Goal: Information Seeking & Learning: Learn about a topic

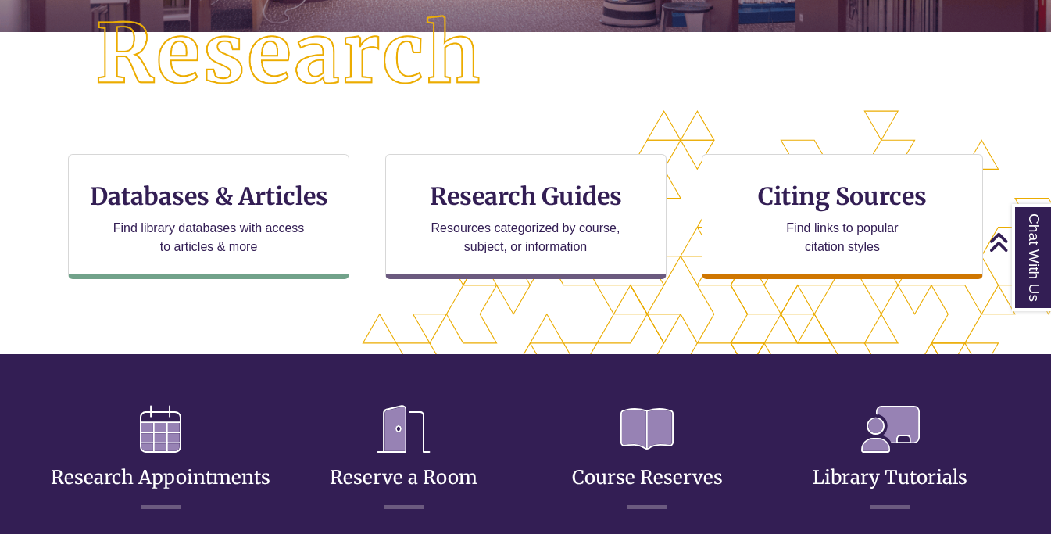
scroll to position [420, 0]
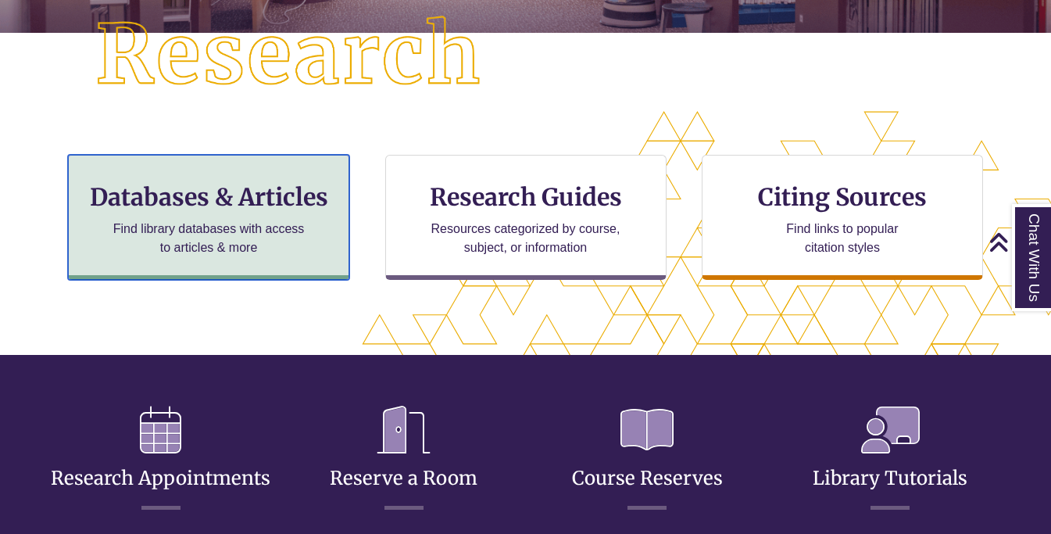
click at [276, 231] on p "Find library databases with access to articles & more" at bounding box center [209, 239] width 204 height 38
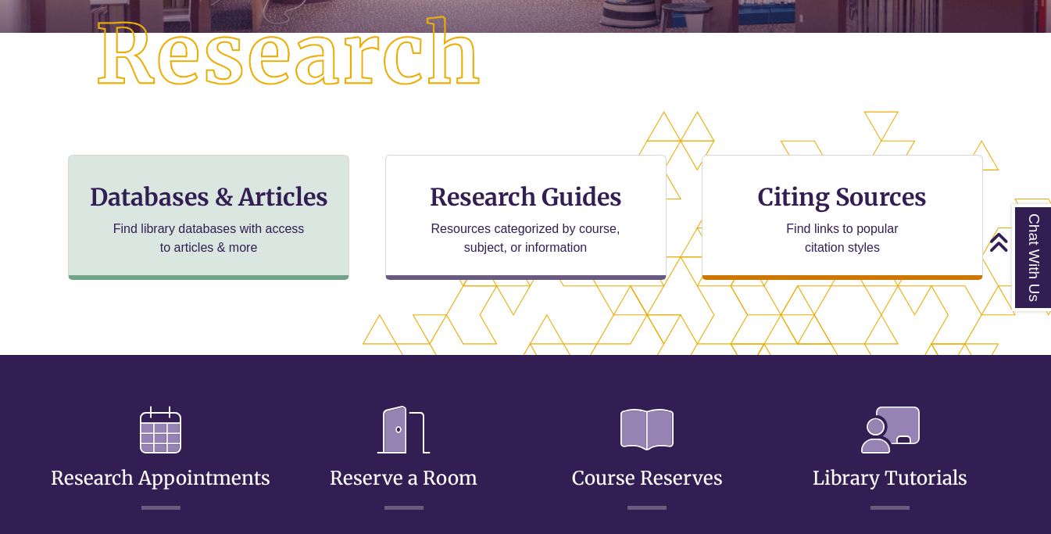
scroll to position [8, 8]
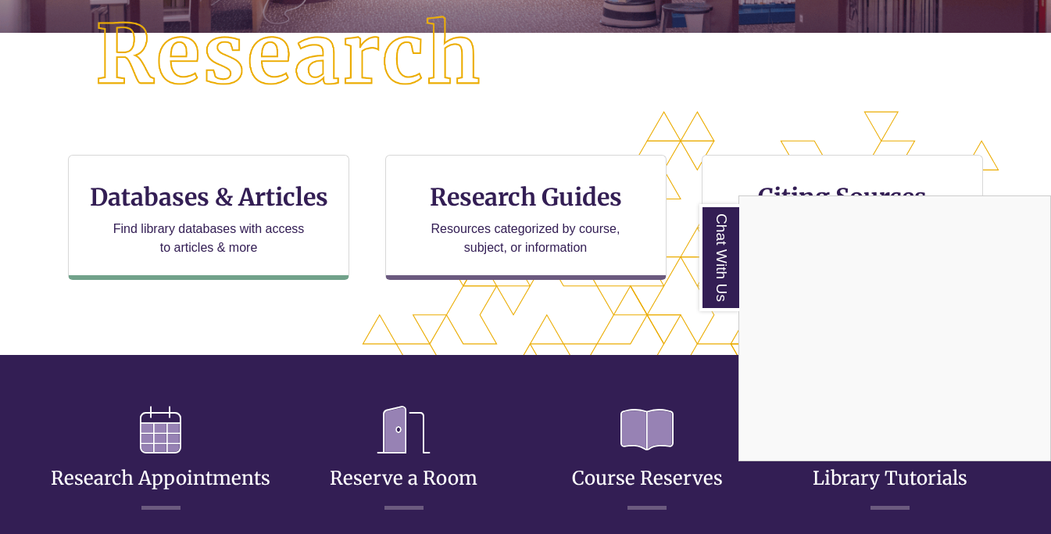
click at [649, 309] on div "Chat With Us" at bounding box center [525, 267] width 1051 height 534
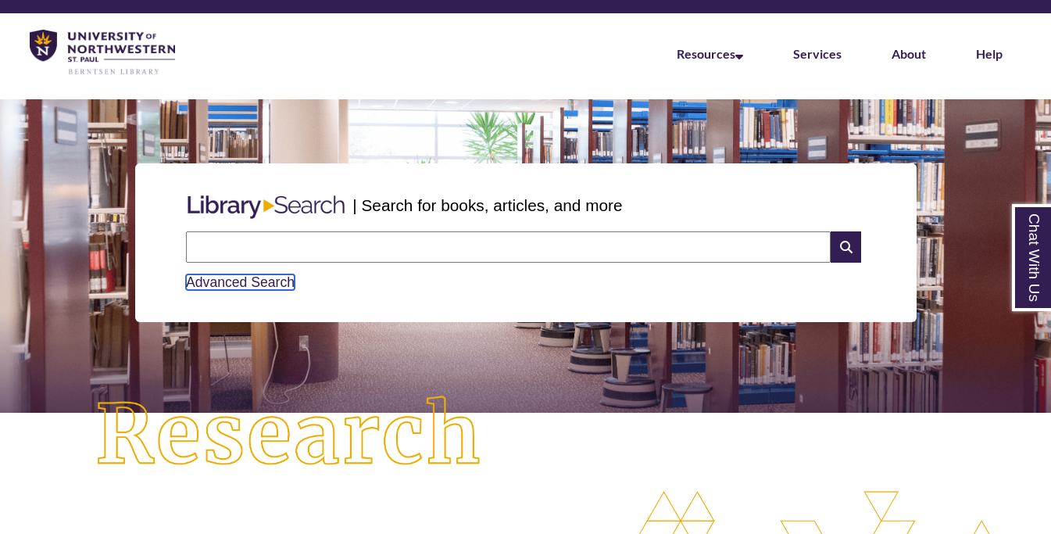
click at [243, 287] on link "Advanced Search" at bounding box center [240, 282] width 109 height 16
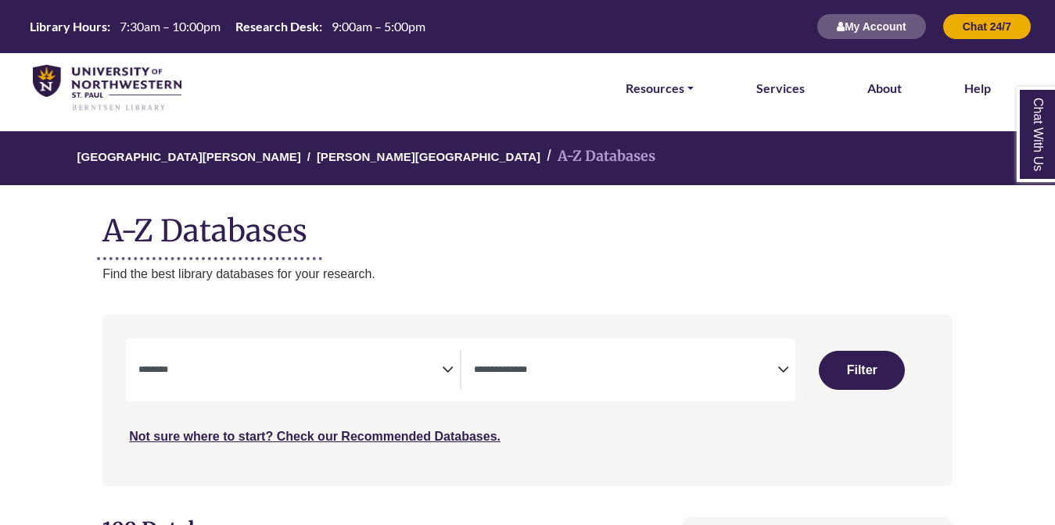
select select "Database Subject Filter"
select select "Database Types Filter"
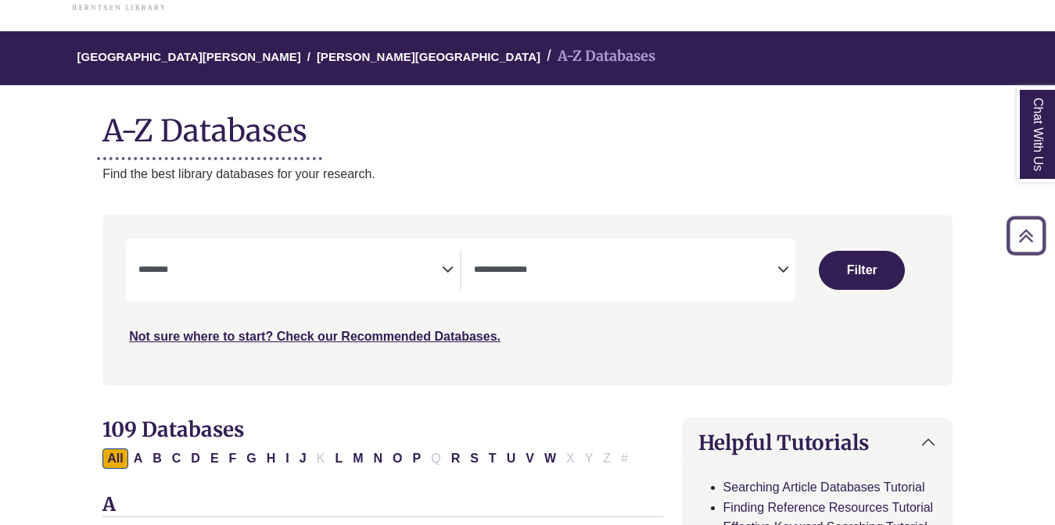
scroll to position [98, 0]
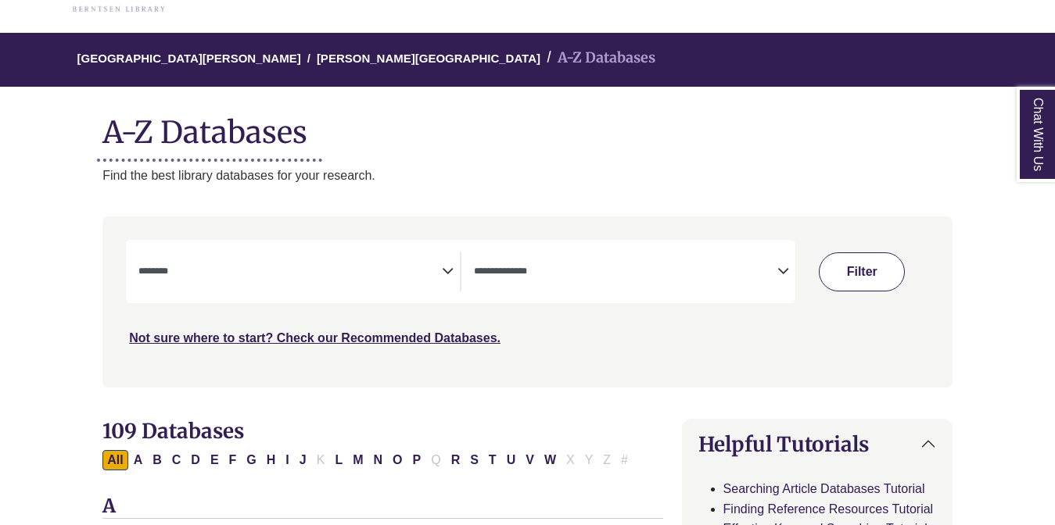
click at [847, 283] on button "Filter" at bounding box center [861, 271] width 86 height 39
select select "Database Subject Filter"
select select "Database Types Filter"
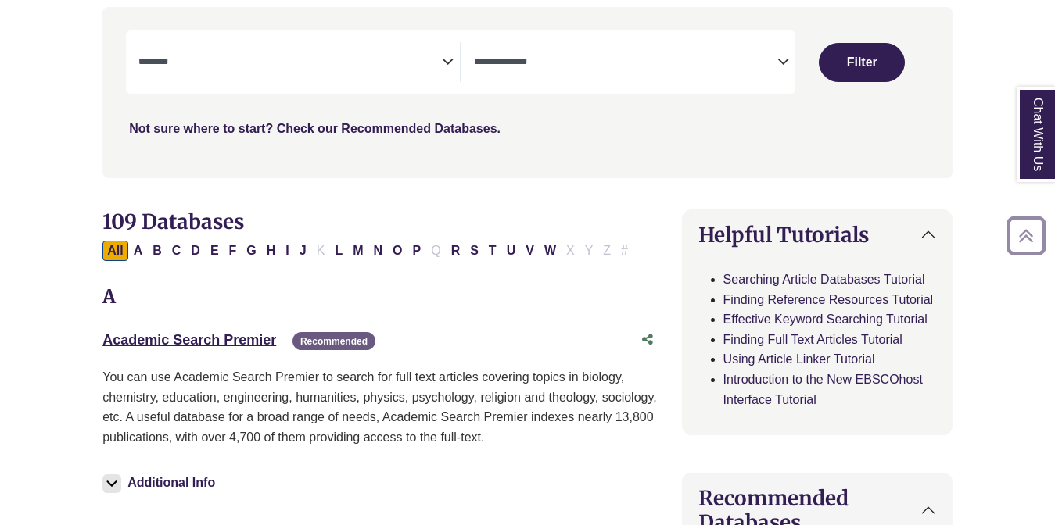
scroll to position [321, 0]
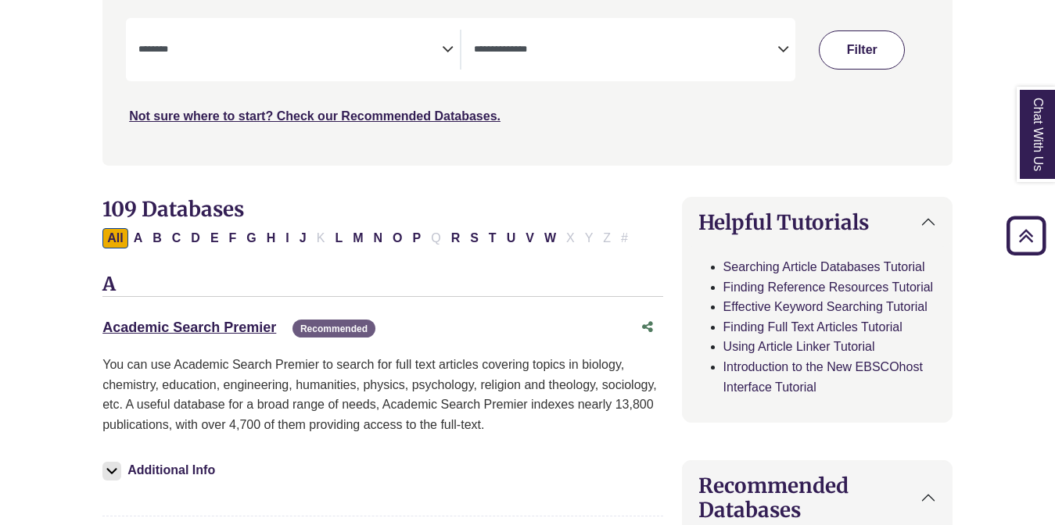
click at [854, 46] on button "Filter" at bounding box center [861, 49] width 86 height 39
select select "Database Subject Filter"
select select "Database Types Filter"
click at [854, 46] on button "Filter" at bounding box center [861, 49] width 86 height 39
select select "Database Subject Filter"
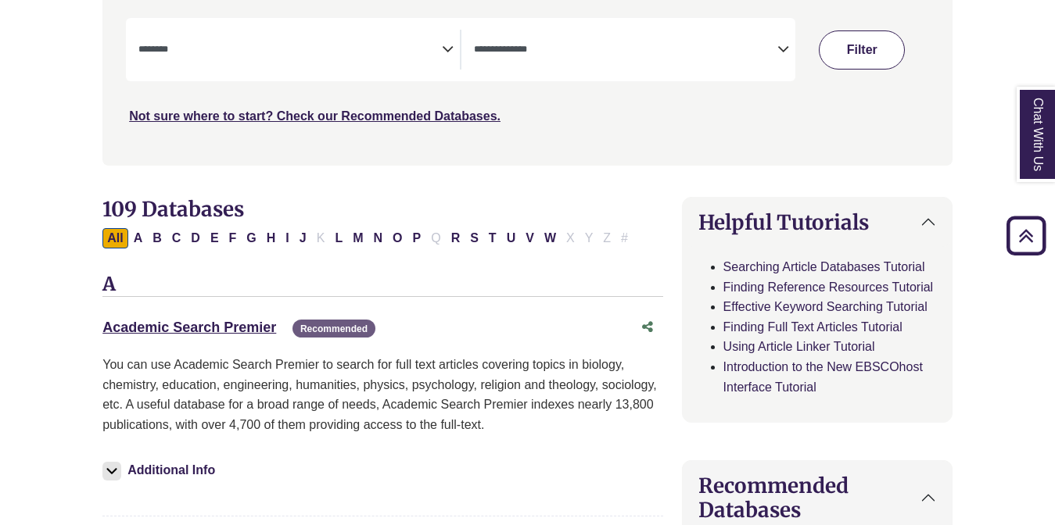
select select "Database Types Filter"
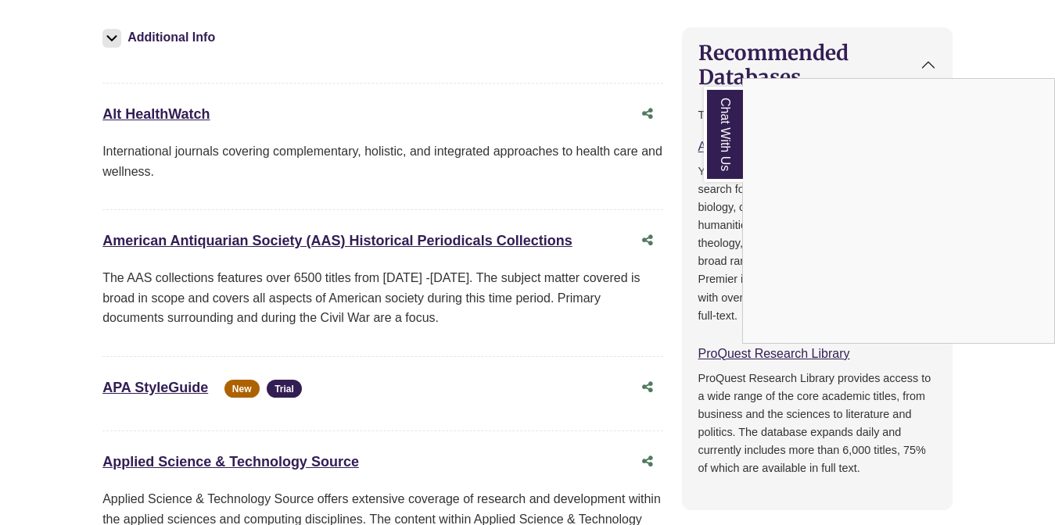
scroll to position [0, 0]
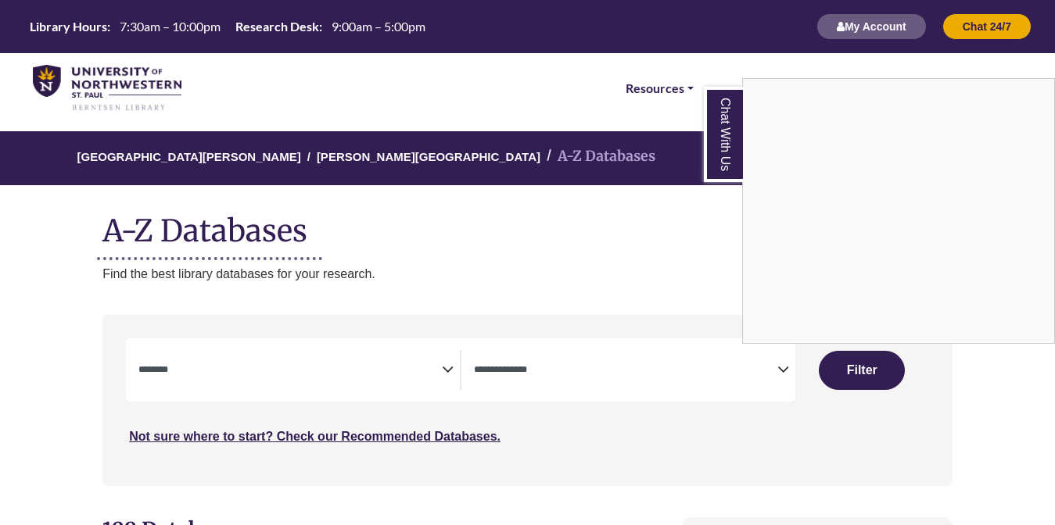
click at [685, 270] on div "Chat With Us" at bounding box center [527, 262] width 1055 height 525
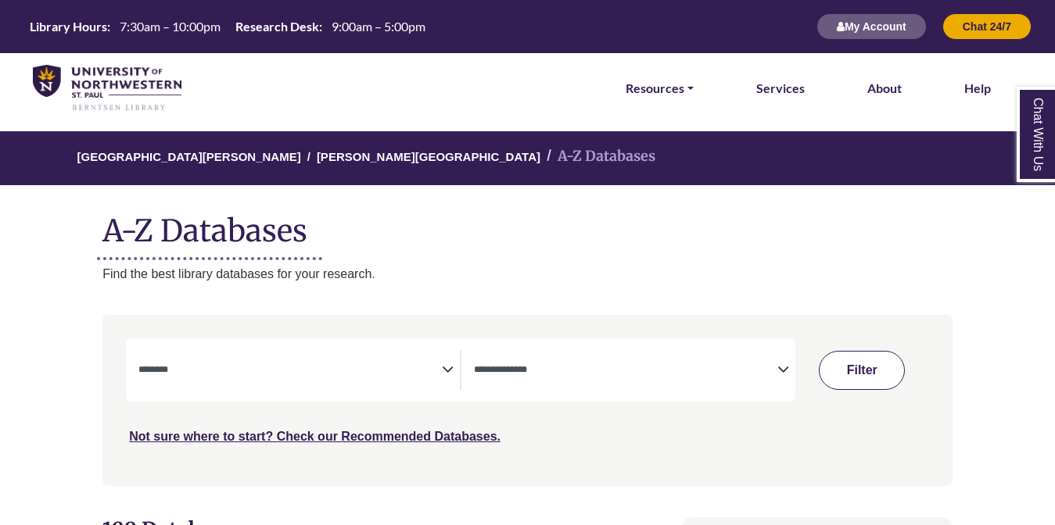
click at [851, 355] on button "Filter" at bounding box center [861, 370] width 86 height 39
select select "Database Subject Filter"
select select "Database Types Filter"
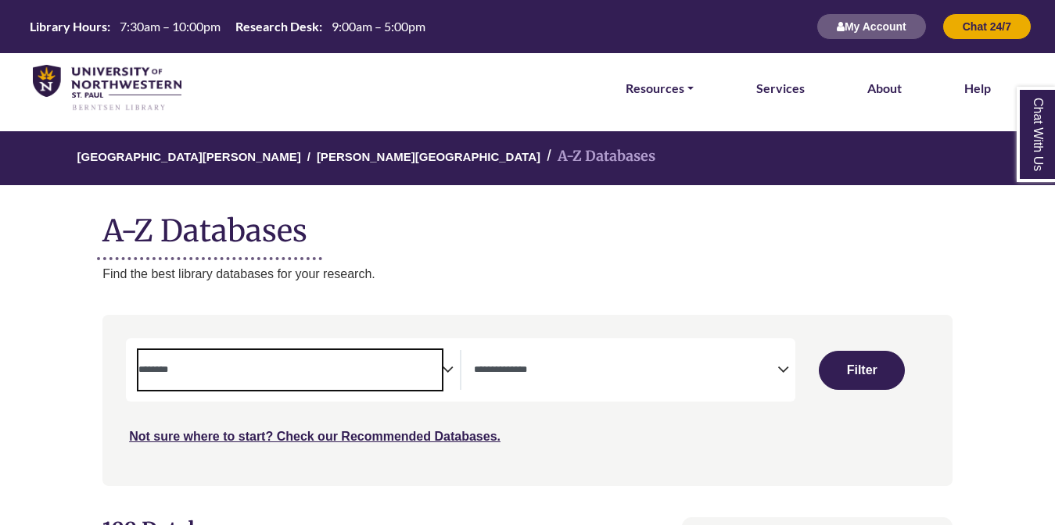
click at [430, 381] on span "Search filters" at bounding box center [289, 370] width 303 height 40
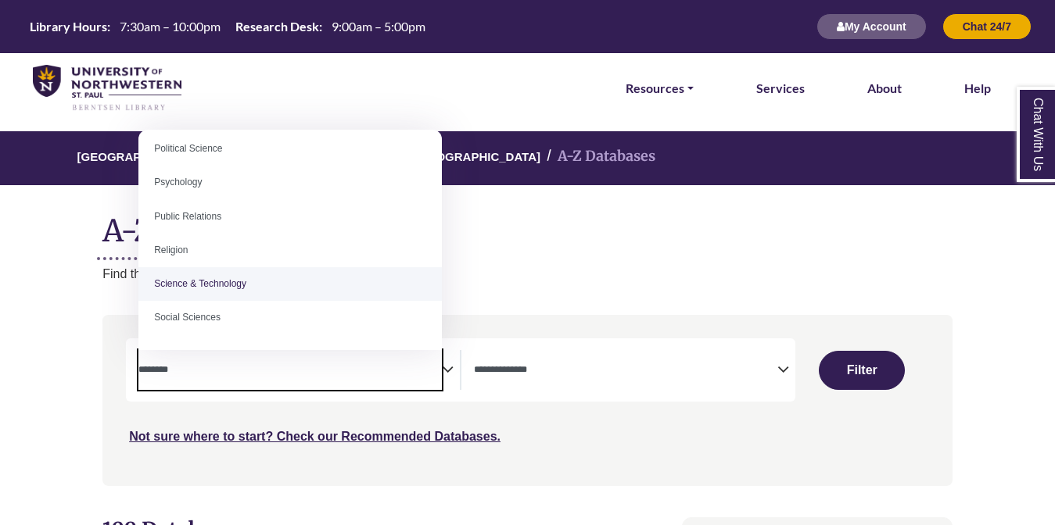
scroll to position [1220, 0]
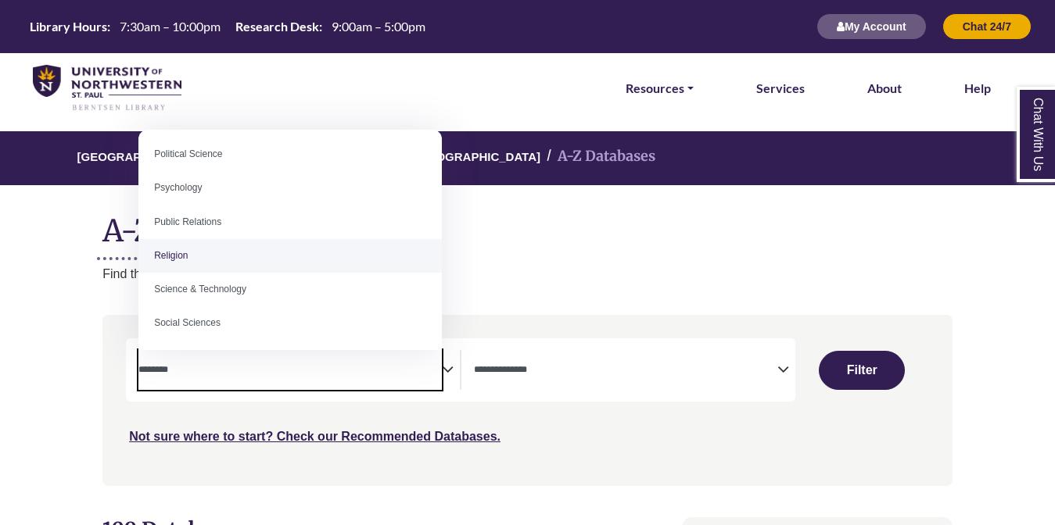
click at [502, 258] on div "University of Northwestern - St. Paul Berntsen Library A-Z Databases A-Z Databa…" at bounding box center [527, 207] width 897 height 152
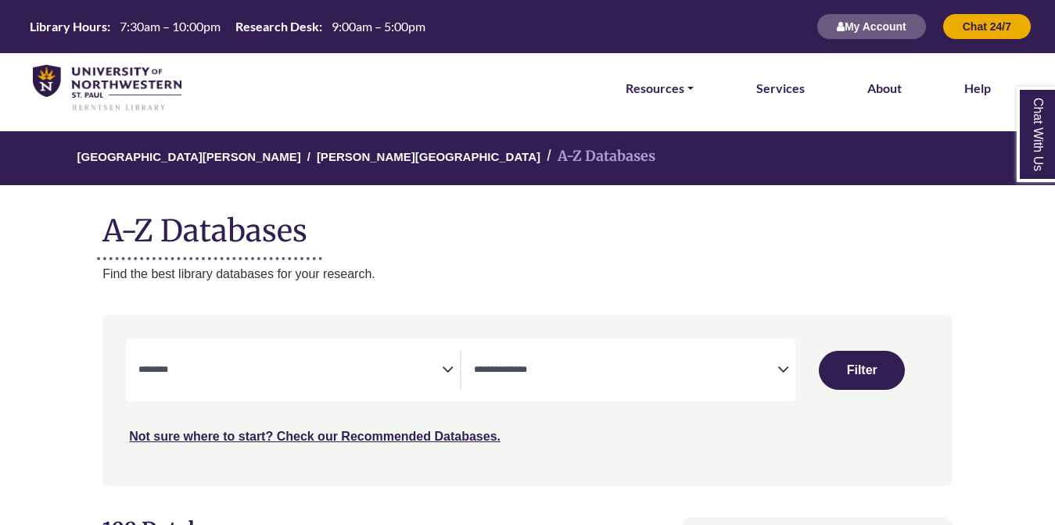
select select "Database Subject Filter"
select select "Database Types Filter"
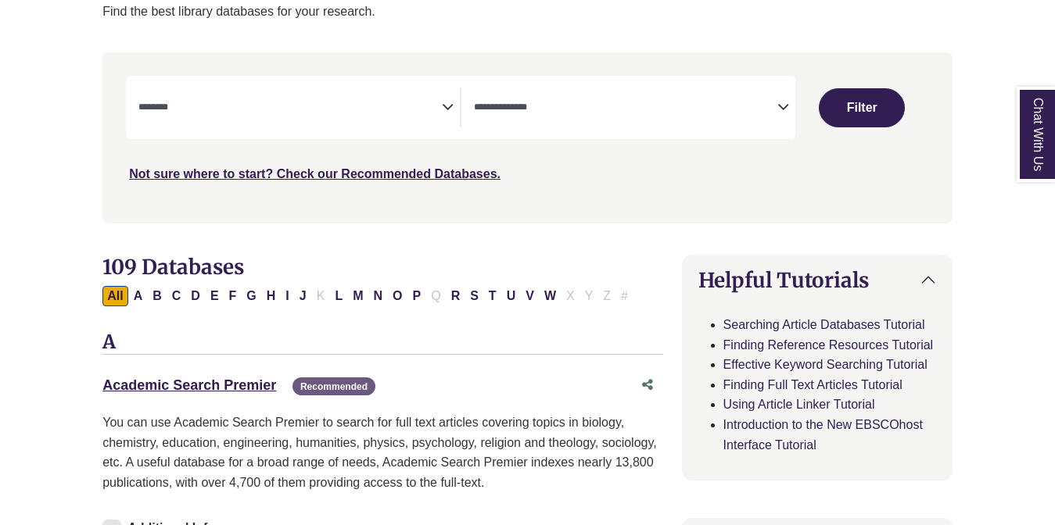
select select "Database Subject Filter"
select select "Database Types Filter"
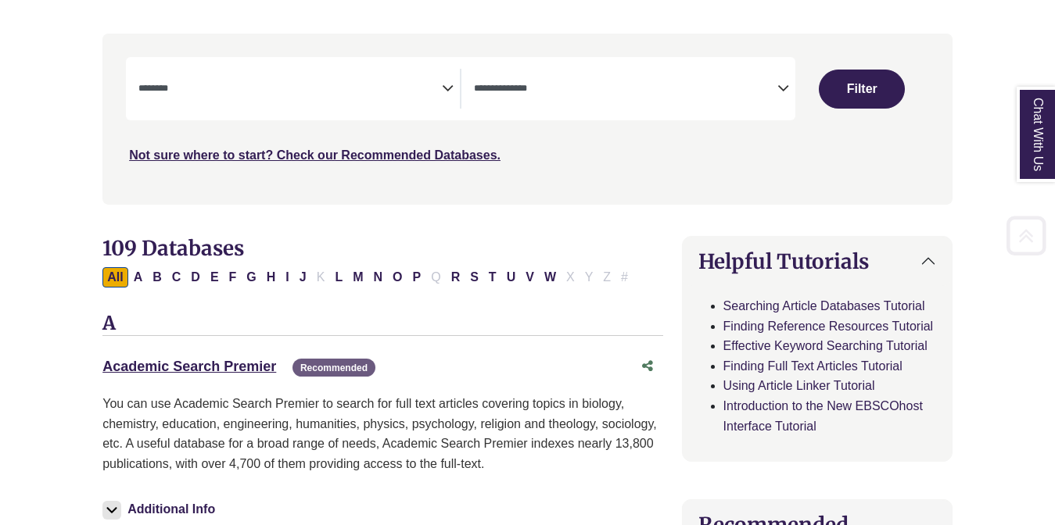
scroll to position [321, 0]
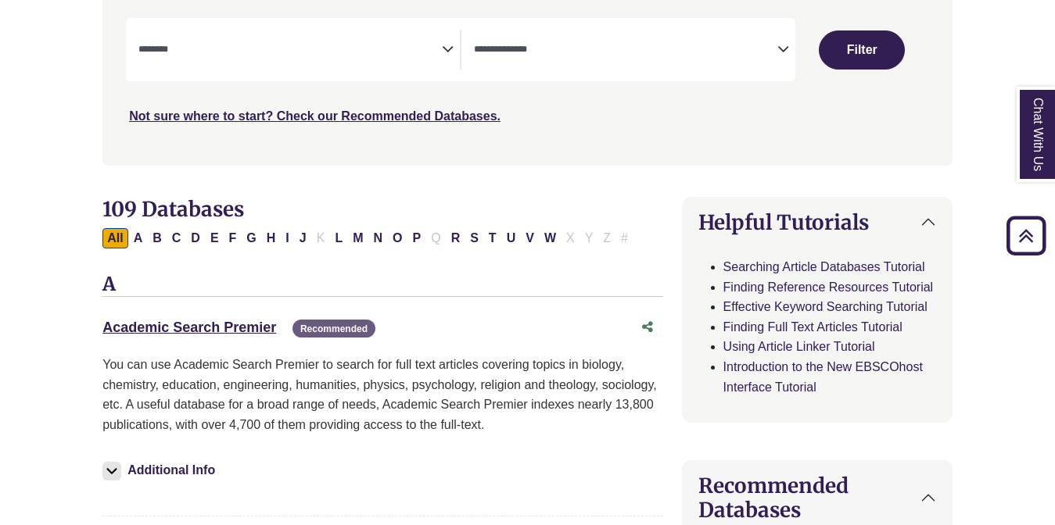
select select "Database Subject Filter"
select select "Database Types Filter"
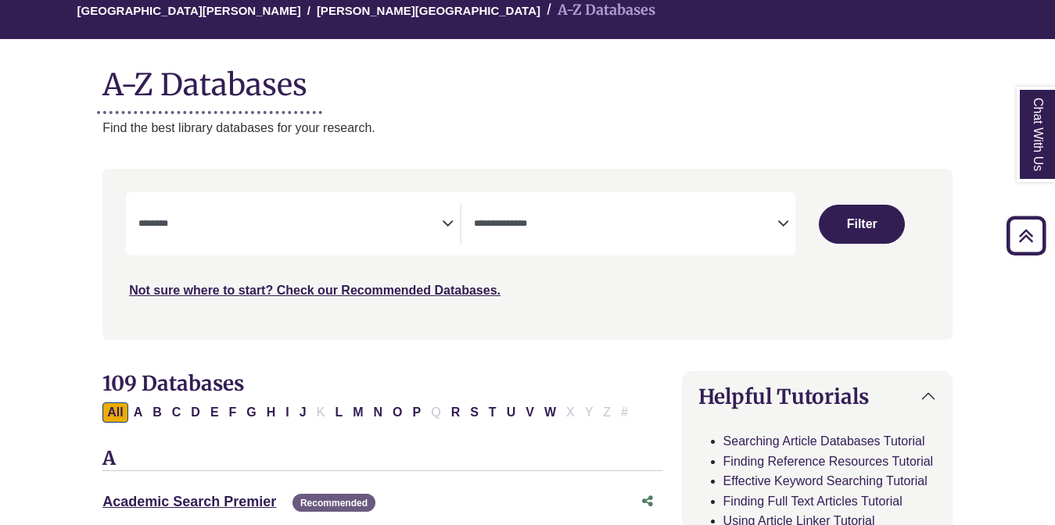
select select "Database Subject Filter"
select select "Database Types Filter"
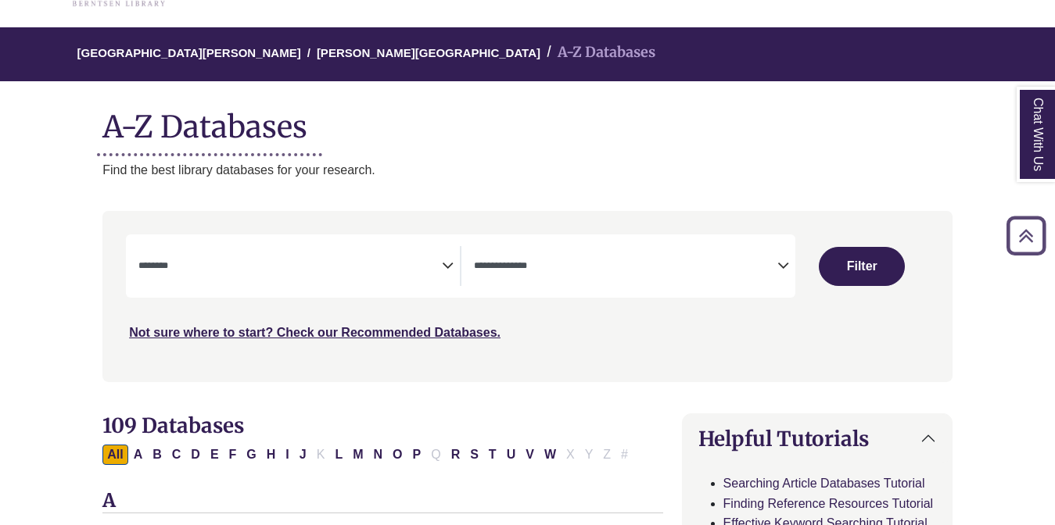
scroll to position [98, 0]
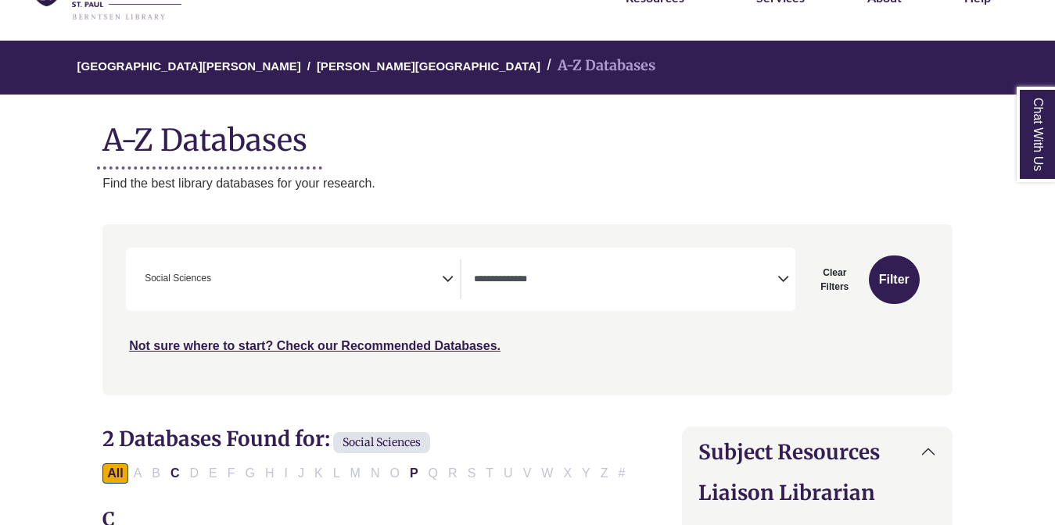
scroll to position [98, 0]
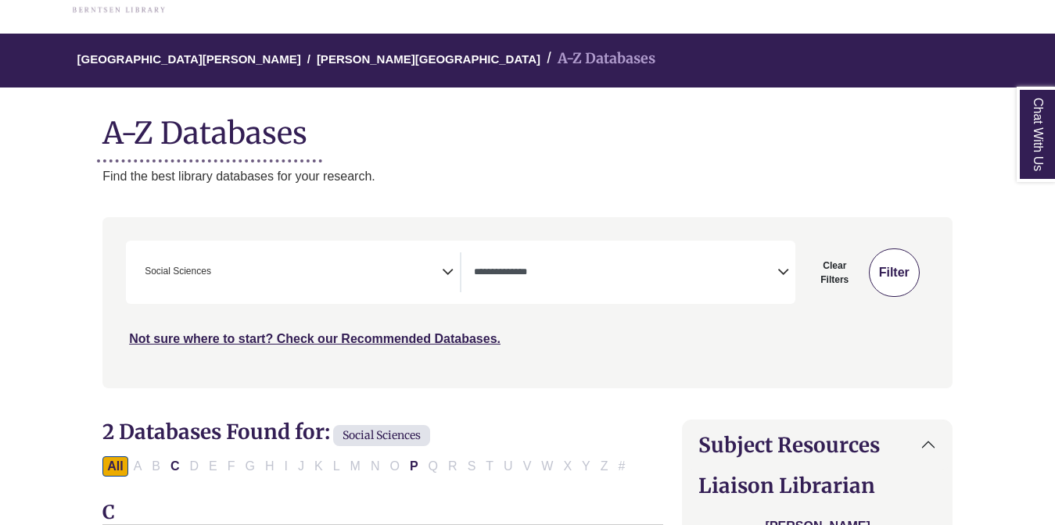
click at [878, 273] on button "Filter" at bounding box center [893, 273] width 51 height 48
select select "Database Types Filter"
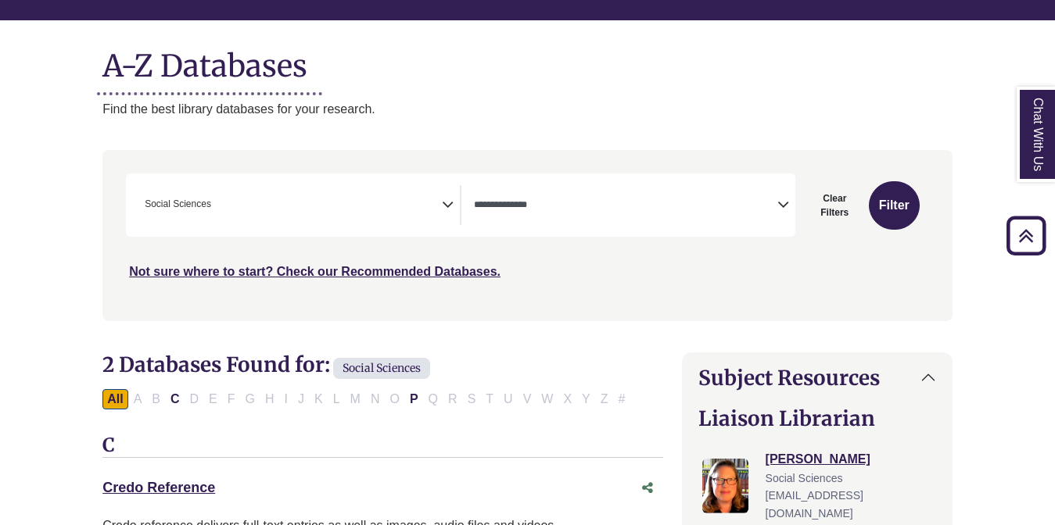
scroll to position [0, 0]
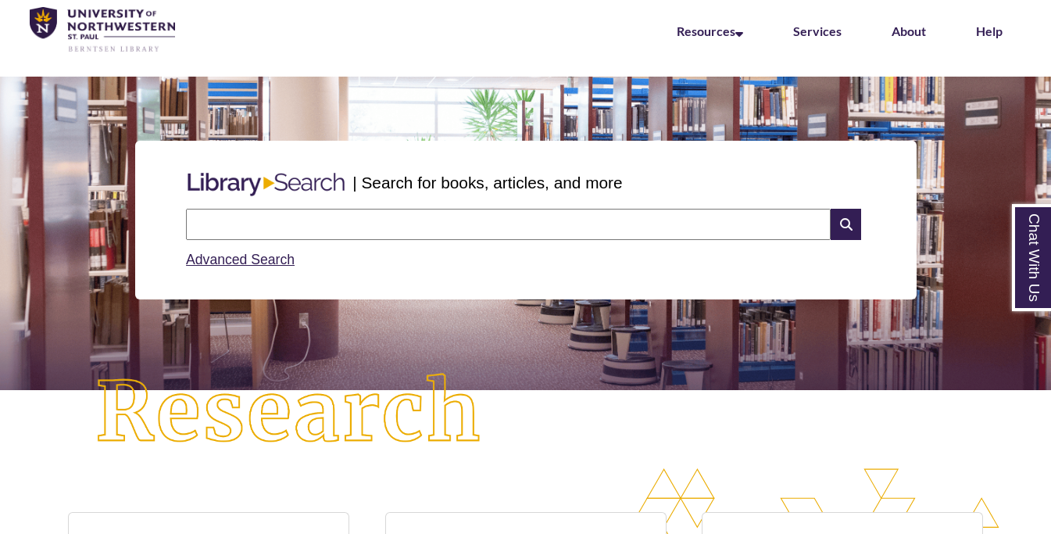
scroll to position [66, 0]
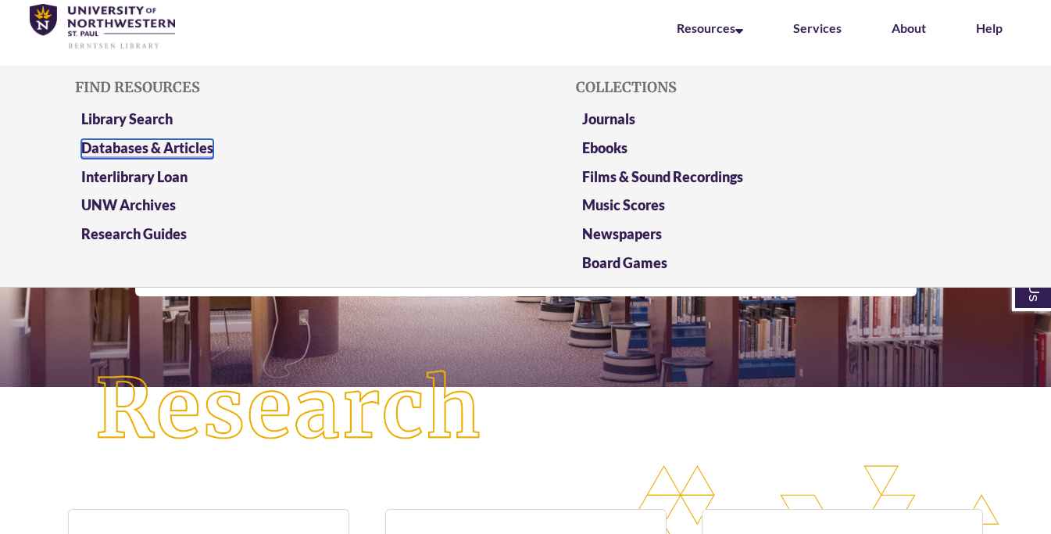
click at [137, 145] on link "Databases & Articles" at bounding box center [147, 149] width 132 height 20
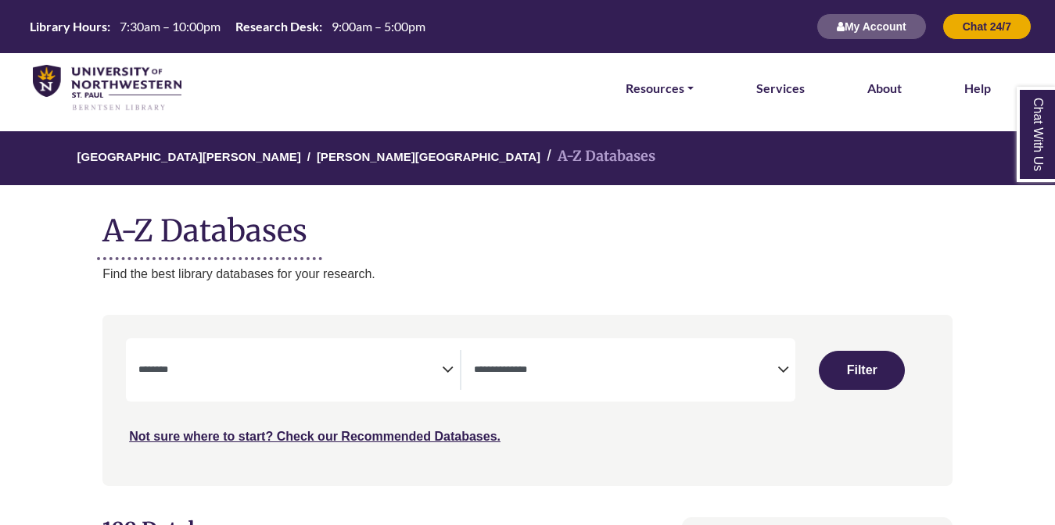
select select "Database Subject Filter"
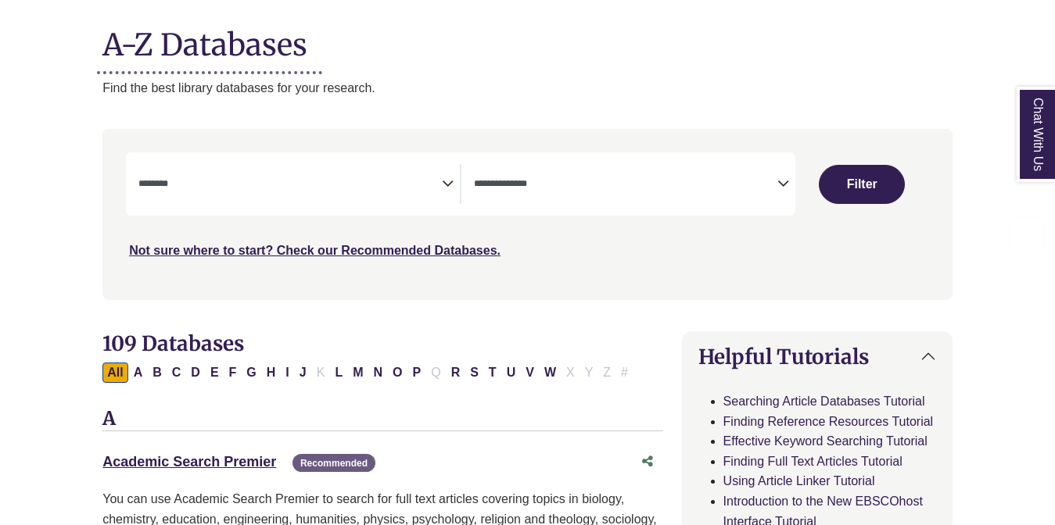
scroll to position [186, 0]
click at [445, 177] on icon "Search filters" at bounding box center [448, 181] width 12 height 23
click at [780, 185] on icon "Search filters" at bounding box center [783, 181] width 12 height 23
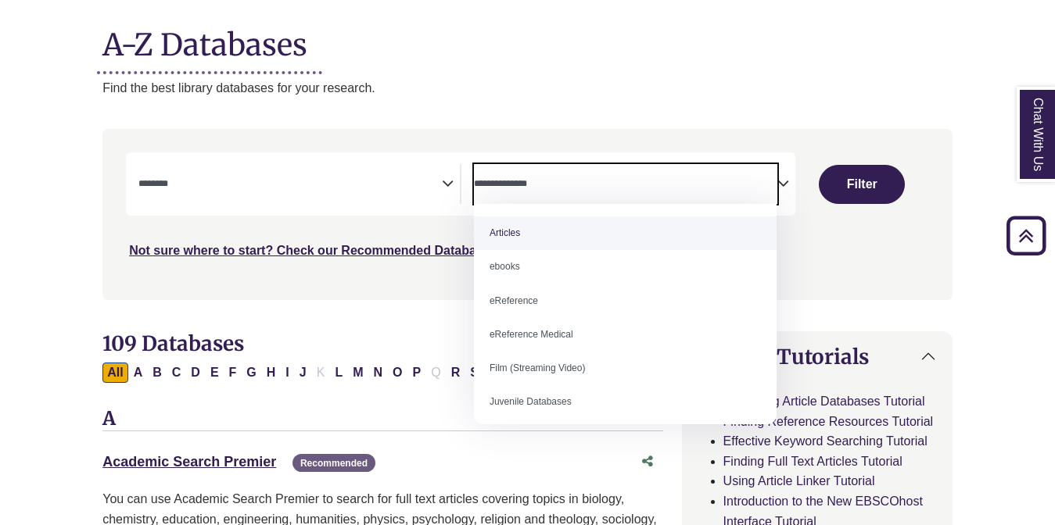
select select "*****"
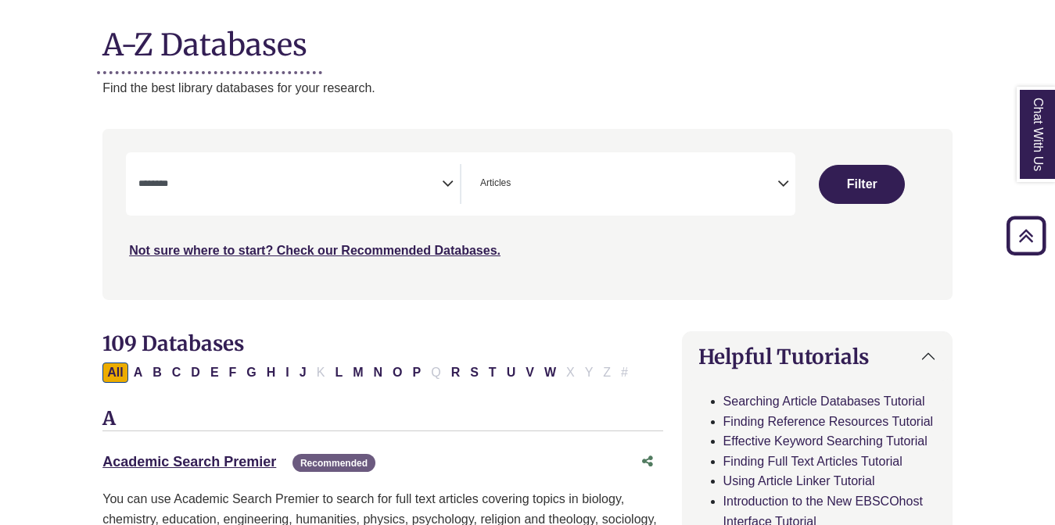
click at [779, 184] on icon "Search filters" at bounding box center [783, 181] width 12 height 23
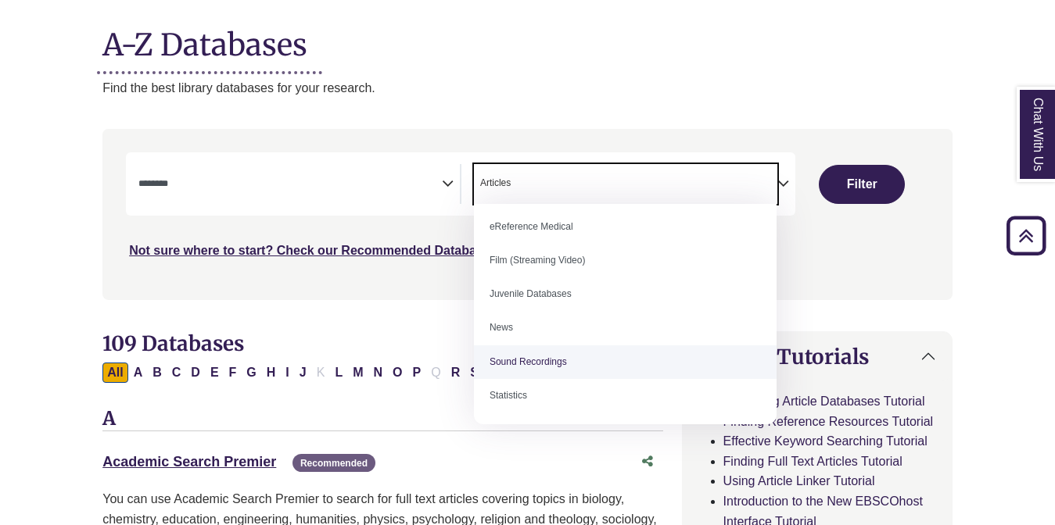
scroll to position [206, 0]
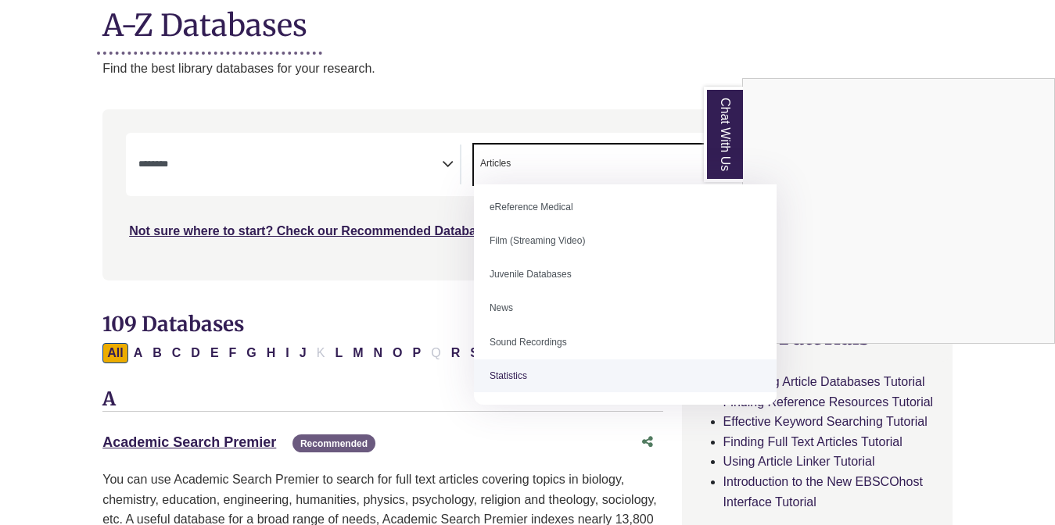
click at [627, 457] on div "Chat With Us" at bounding box center [527, 262] width 1055 height 525
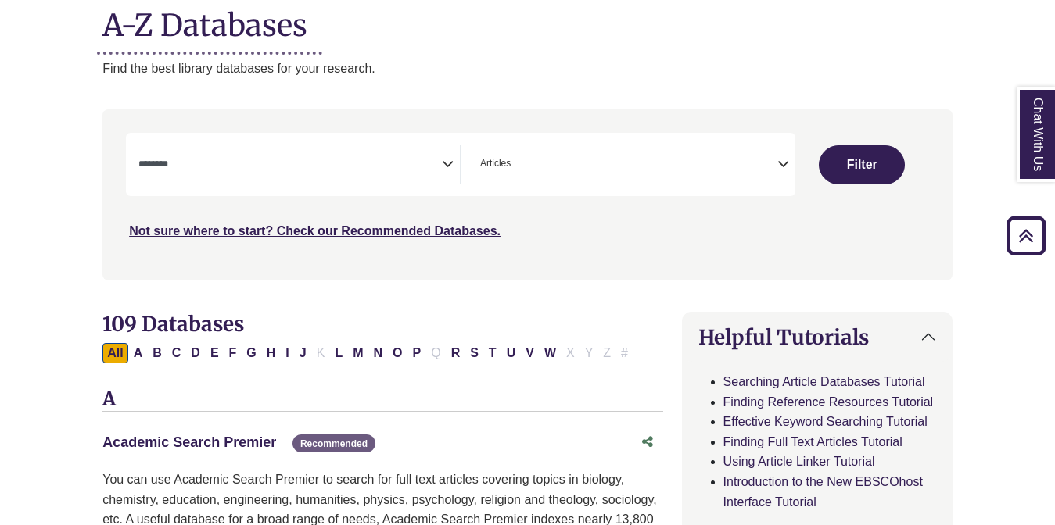
click at [475, 240] on div "Not sure where to start? Check our Recommended Databases." at bounding box center [427, 225] width 602 height 33
click at [460, 229] on link "Not sure where to start? Check our Recommended Databases." at bounding box center [314, 230] width 371 height 13
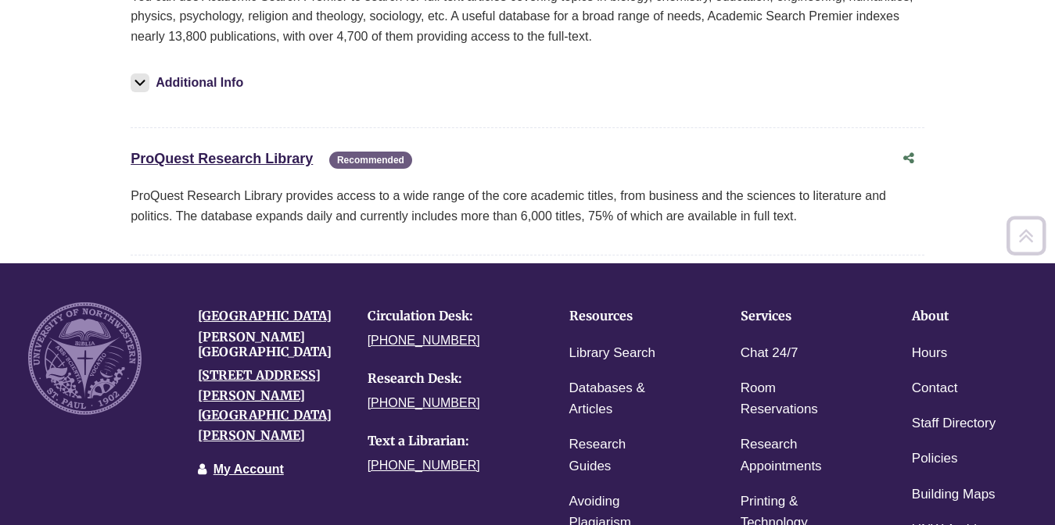
scroll to position [346, 0]
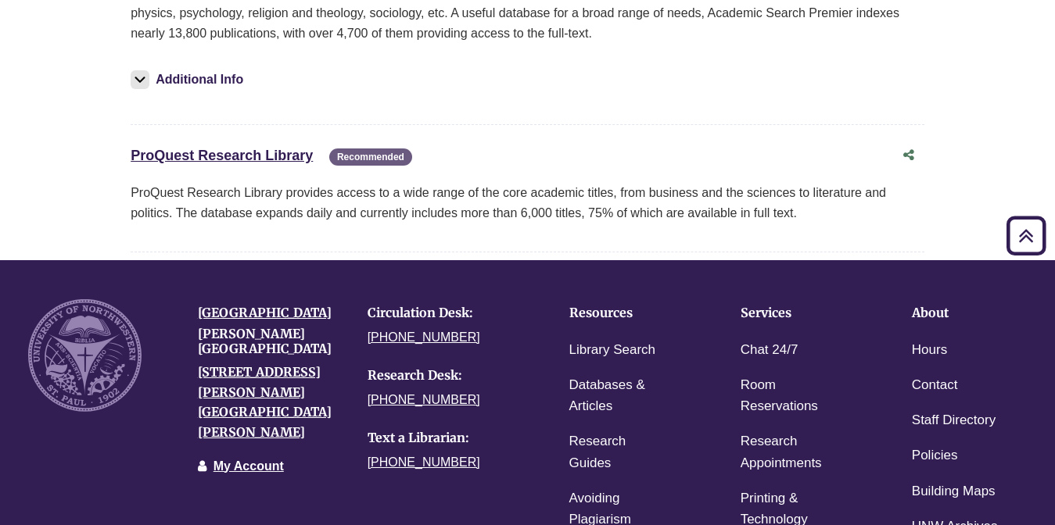
click at [213, 167] on div "ProQuest Research Library This link opens in a new window Recommended" at bounding box center [512, 156] width 762 height 23
click at [217, 152] on link "ProQuest Research Library This link opens in a new window" at bounding box center [222, 156] width 182 height 16
